Goal: Transaction & Acquisition: Purchase product/service

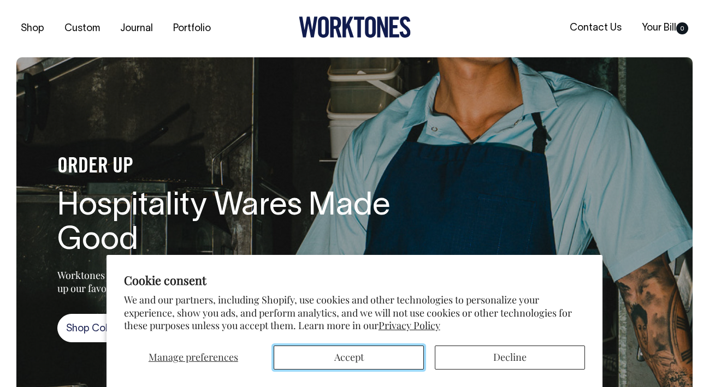
click at [365, 358] on button "Accept" at bounding box center [349, 358] width 150 height 24
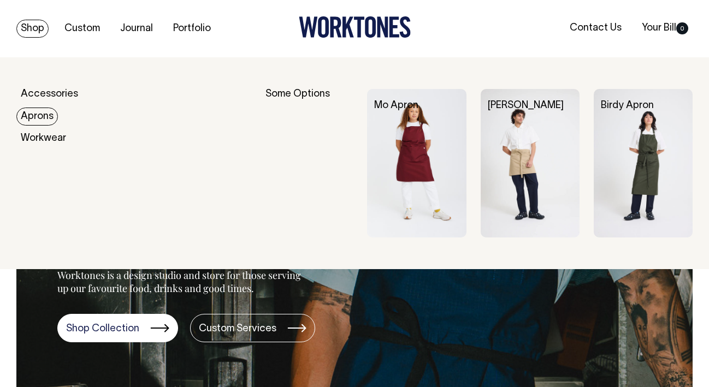
click at [46, 117] on link "Aprons" at bounding box center [37, 117] width 42 height 18
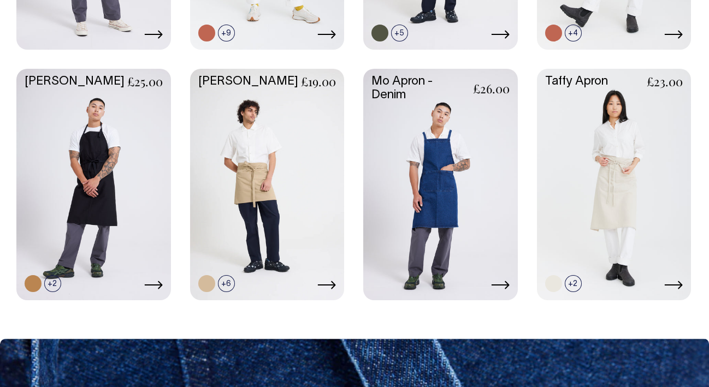
scroll to position [510, 0]
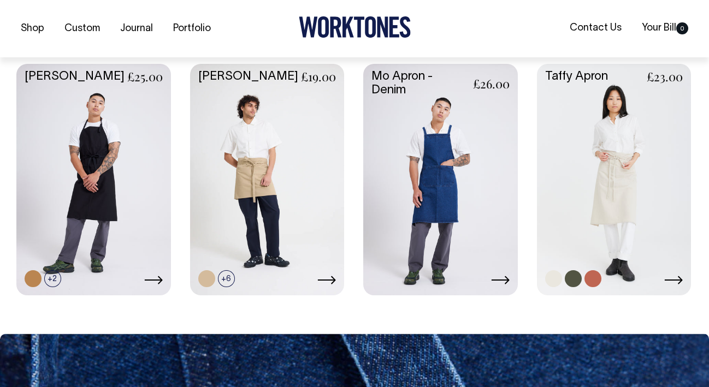
click at [658, 204] on link at bounding box center [614, 178] width 155 height 229
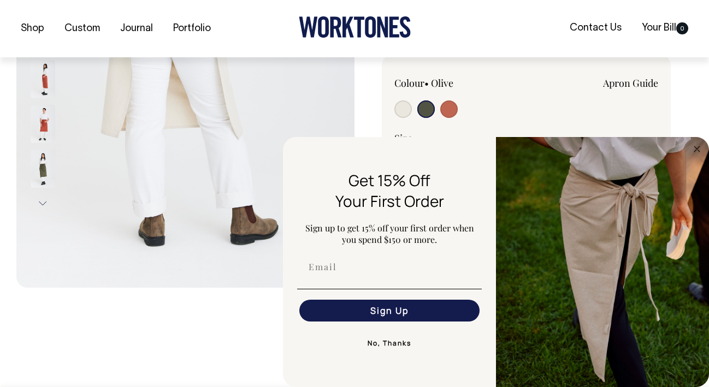
scroll to position [278, 0]
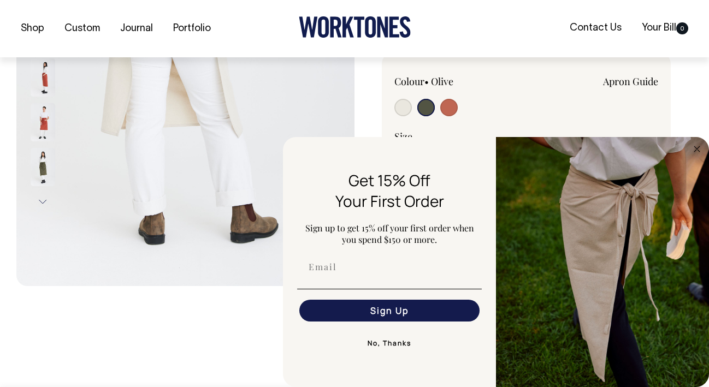
click at [45, 198] on button "Next" at bounding box center [42, 201] width 16 height 25
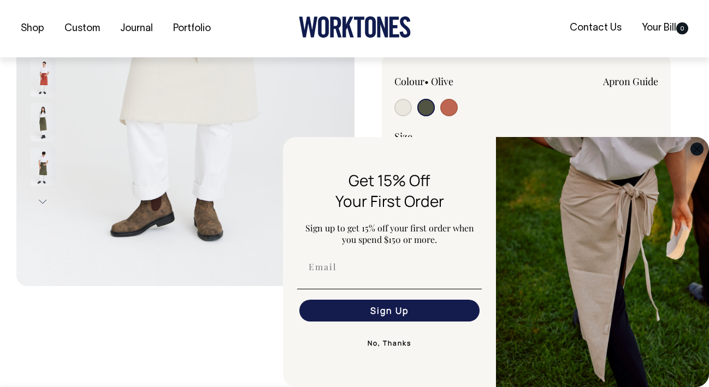
click at [699, 148] on circle "Close dialog" at bounding box center [697, 149] width 13 height 13
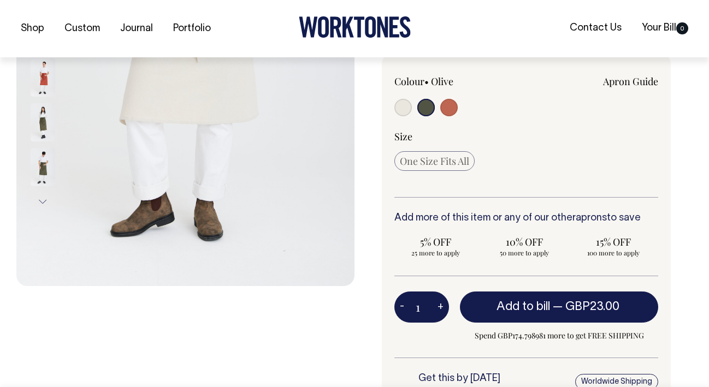
click at [44, 203] on button "Next" at bounding box center [42, 201] width 16 height 25
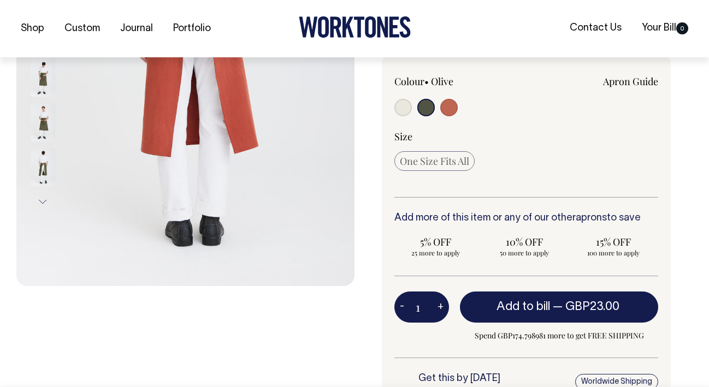
click at [44, 203] on button "Next" at bounding box center [42, 201] width 16 height 25
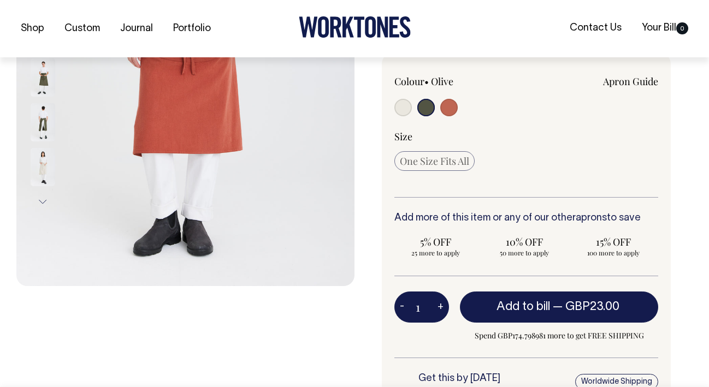
click at [44, 203] on button "Next" at bounding box center [42, 201] width 16 height 25
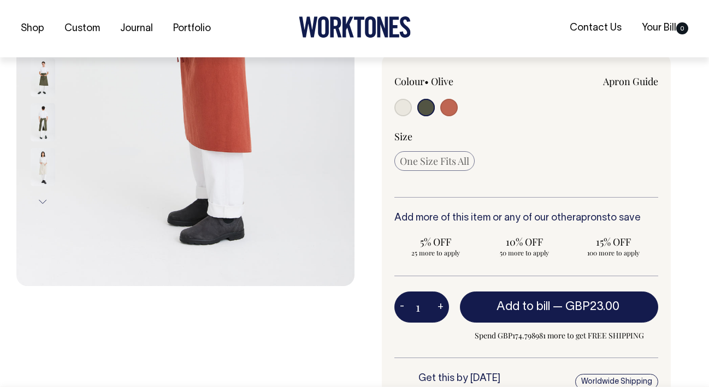
click at [44, 203] on button "Next" at bounding box center [42, 201] width 16 height 25
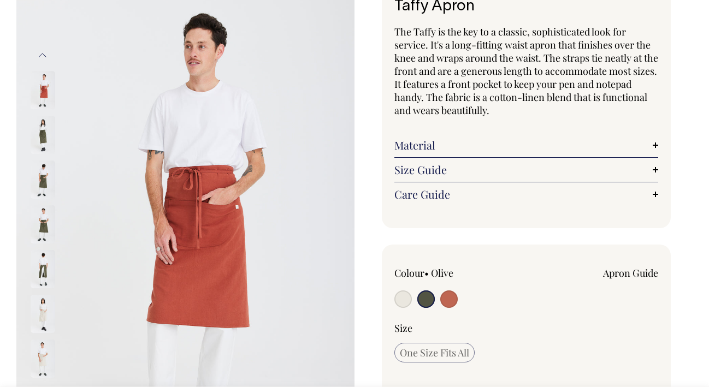
scroll to position [86, 0]
click at [41, 88] on img at bounding box center [43, 90] width 25 height 38
click at [40, 143] on img at bounding box center [43, 135] width 25 height 38
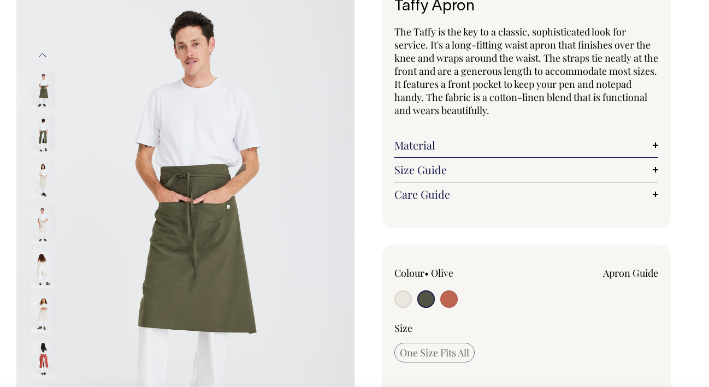
click at [41, 320] on img at bounding box center [43, 314] width 25 height 38
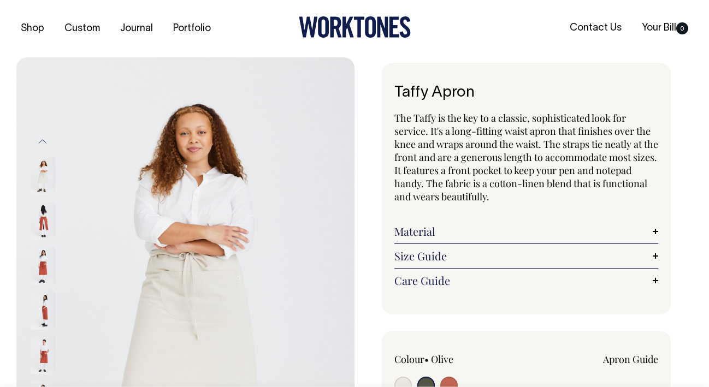
scroll to position [0, 0]
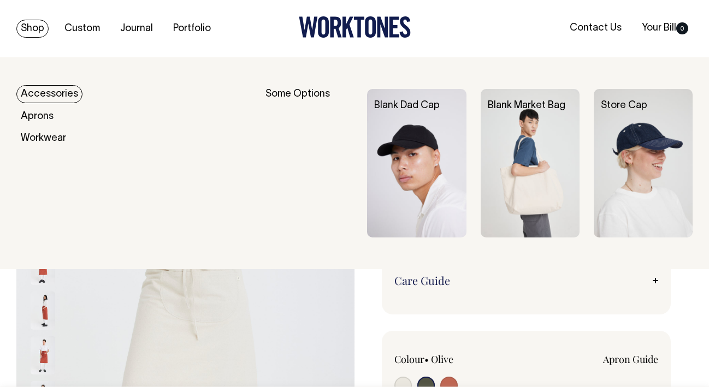
click at [26, 29] on link "Shop" at bounding box center [32, 29] width 32 height 18
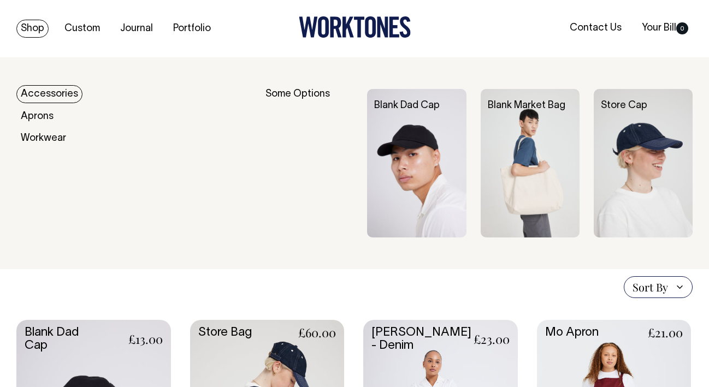
click at [37, 21] on link "Shop" at bounding box center [32, 29] width 32 height 18
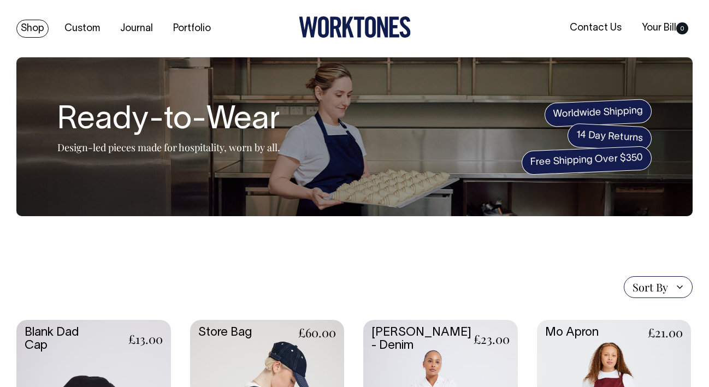
click at [38, 28] on link "Shop" at bounding box center [32, 29] width 32 height 18
